Goal: Task Accomplishment & Management: Manage account settings

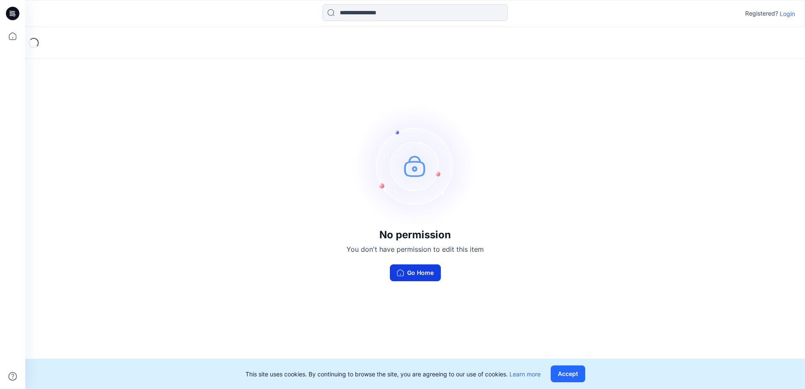
drag, startPoint x: 414, startPoint y: 291, endPoint x: 426, endPoint y: 275, distance: 19.6
click at [416, 290] on div "No permission You don't have permission to edit this item Go Home" at bounding box center [415, 192] width 780 height 330
click at [426, 272] on button "Go Home" at bounding box center [415, 272] width 51 height 17
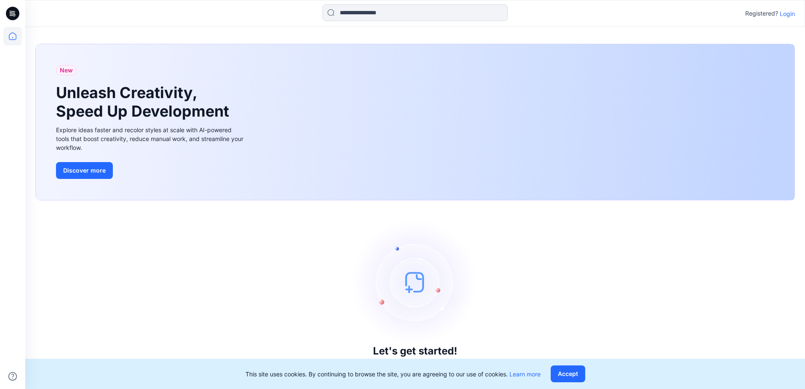
drag, startPoint x: 784, startPoint y: 11, endPoint x: 675, endPoint y: 69, distance: 124.1
click at [783, 13] on p "Login" at bounding box center [787, 13] width 15 height 9
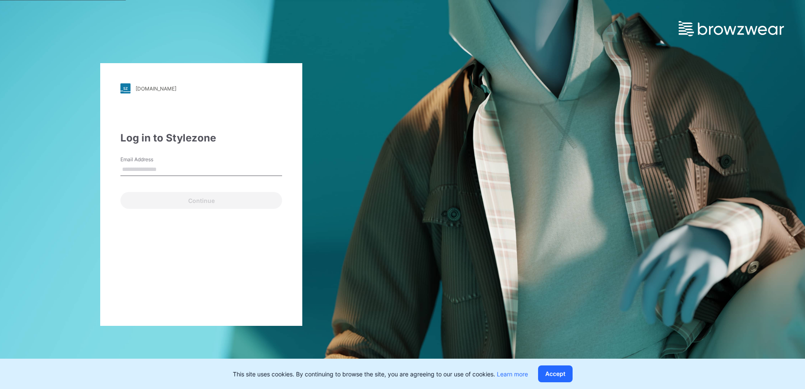
click at [184, 169] on input "Email Address" at bounding box center [201, 169] width 162 height 13
type input "**********"
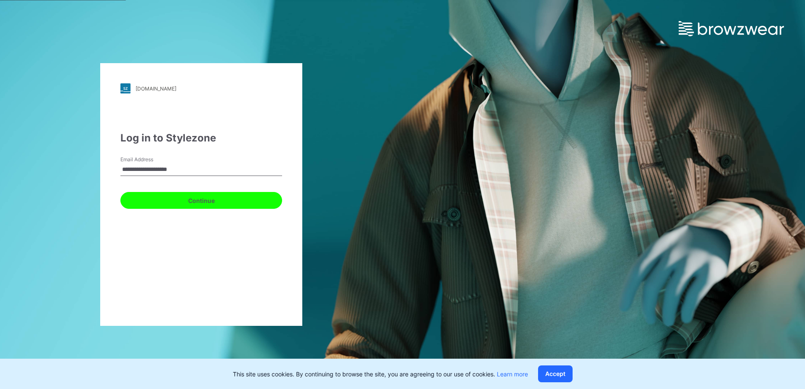
click at [123, 200] on button "Continue" at bounding box center [201, 200] width 162 height 17
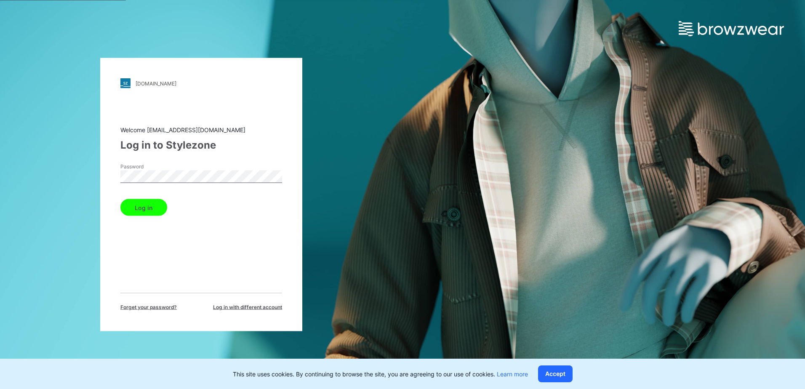
click at [140, 211] on button "Log in" at bounding box center [143, 207] width 47 height 17
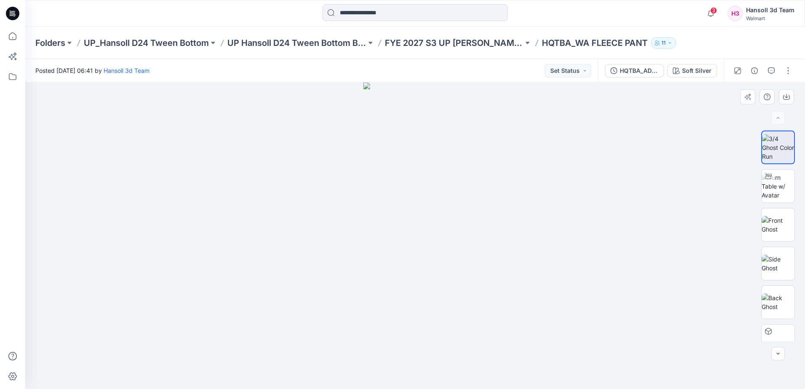
click at [318, 288] on div at bounding box center [415, 236] width 780 height 307
click at [13, 13] on icon at bounding box center [13, 13] width 3 height 0
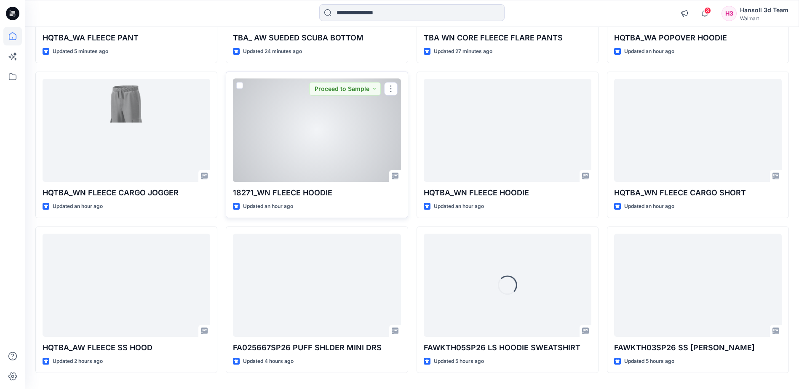
scroll to position [226, 0]
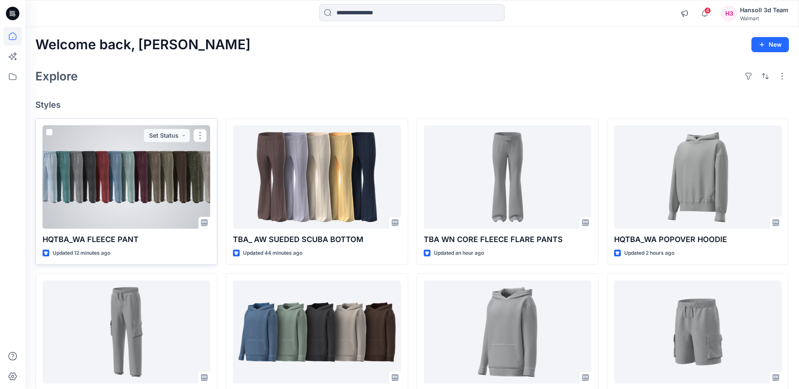
click at [147, 187] on div at bounding box center [127, 176] width 168 height 103
